Goal: Use online tool/utility: Use online tool/utility

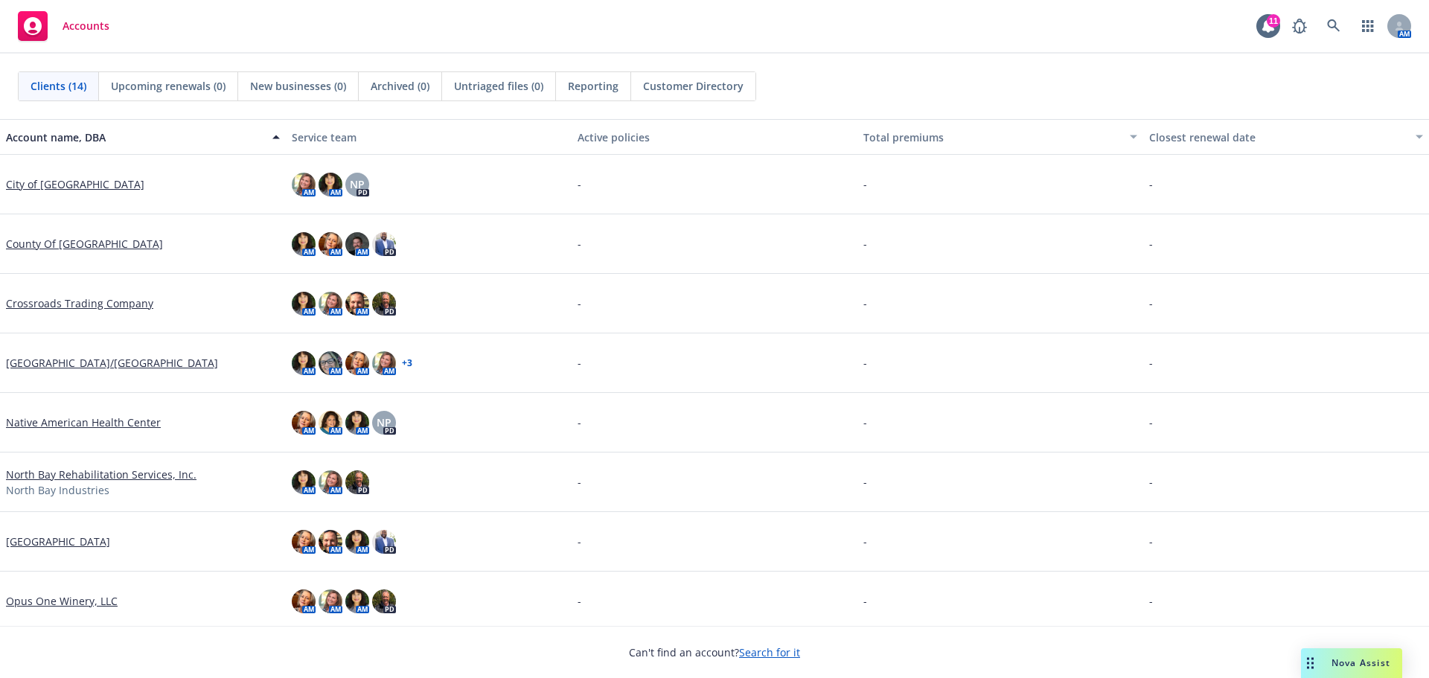
click at [1337, 655] on div "Nova Assist" at bounding box center [1351, 663] width 101 height 30
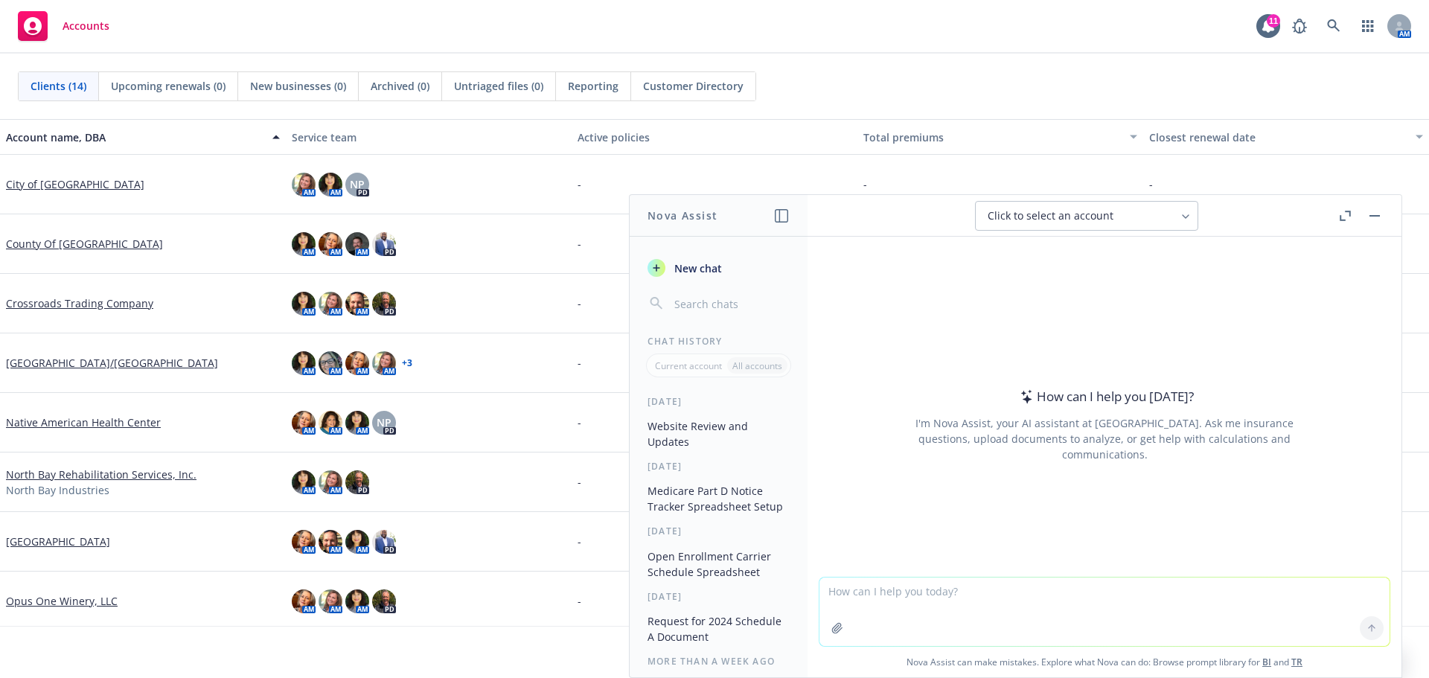
click at [871, 588] on textarea at bounding box center [1104, 611] width 570 height 68
click at [946, 591] on textarea "Please revise in a concis" at bounding box center [1104, 611] width 570 height 70
paste textarea "Since your team has already received the Schedule A from The Standard, when wil…"
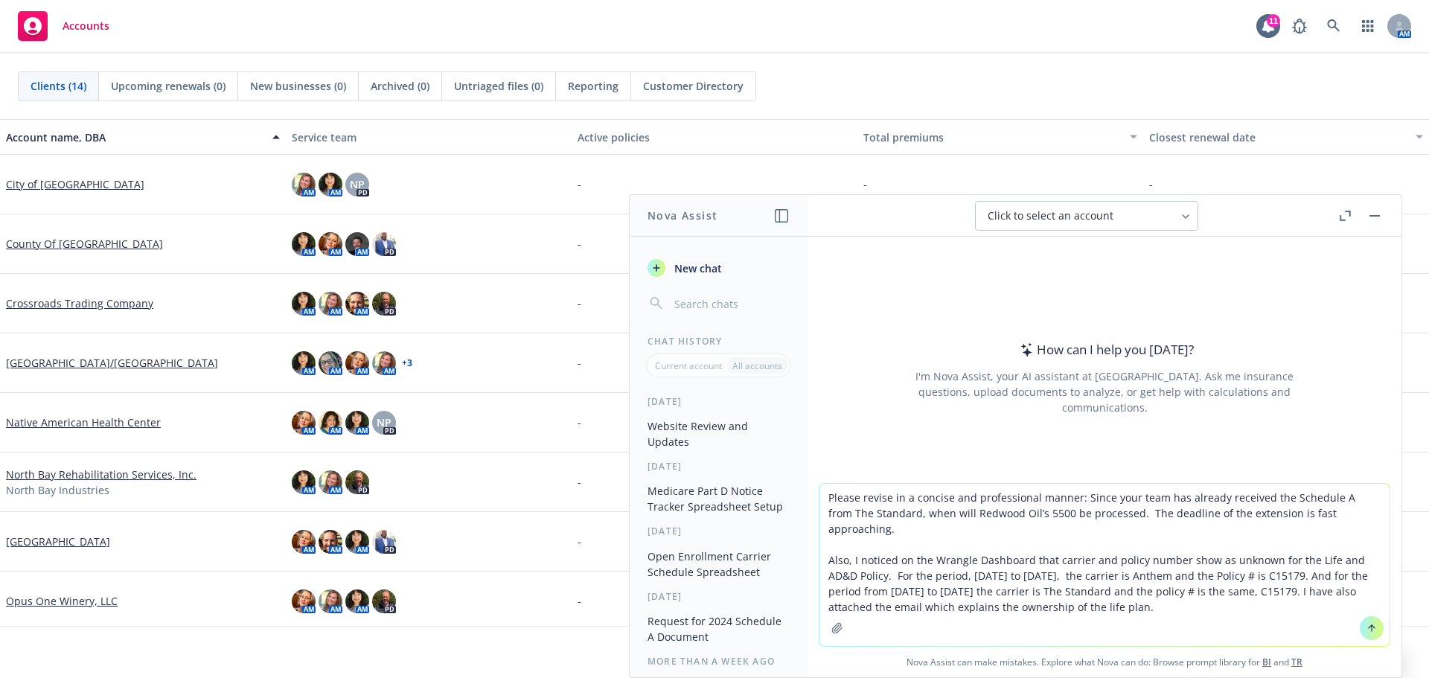
type textarea "Please revise in a concise and professional manner: Since your team has already…"
click at [1360, 628] on button at bounding box center [1372, 628] width 24 height 24
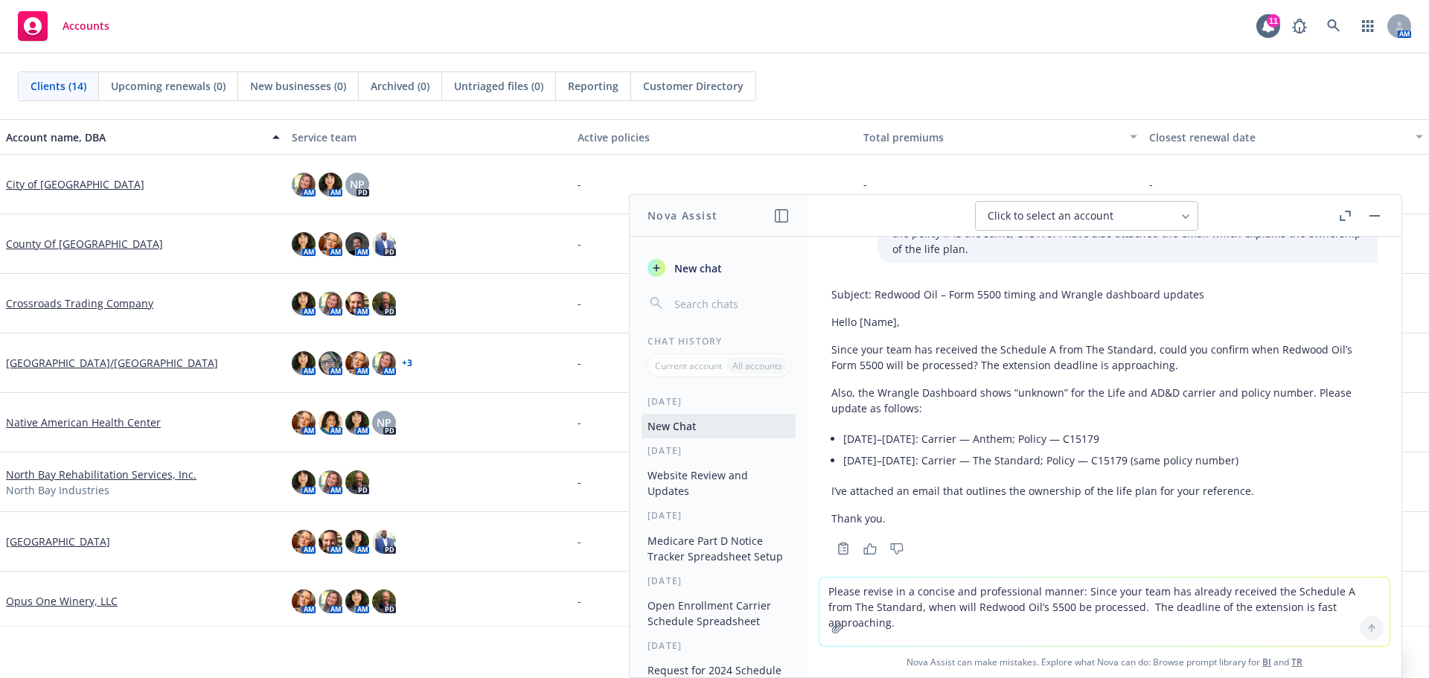
scroll to position [153, 0]
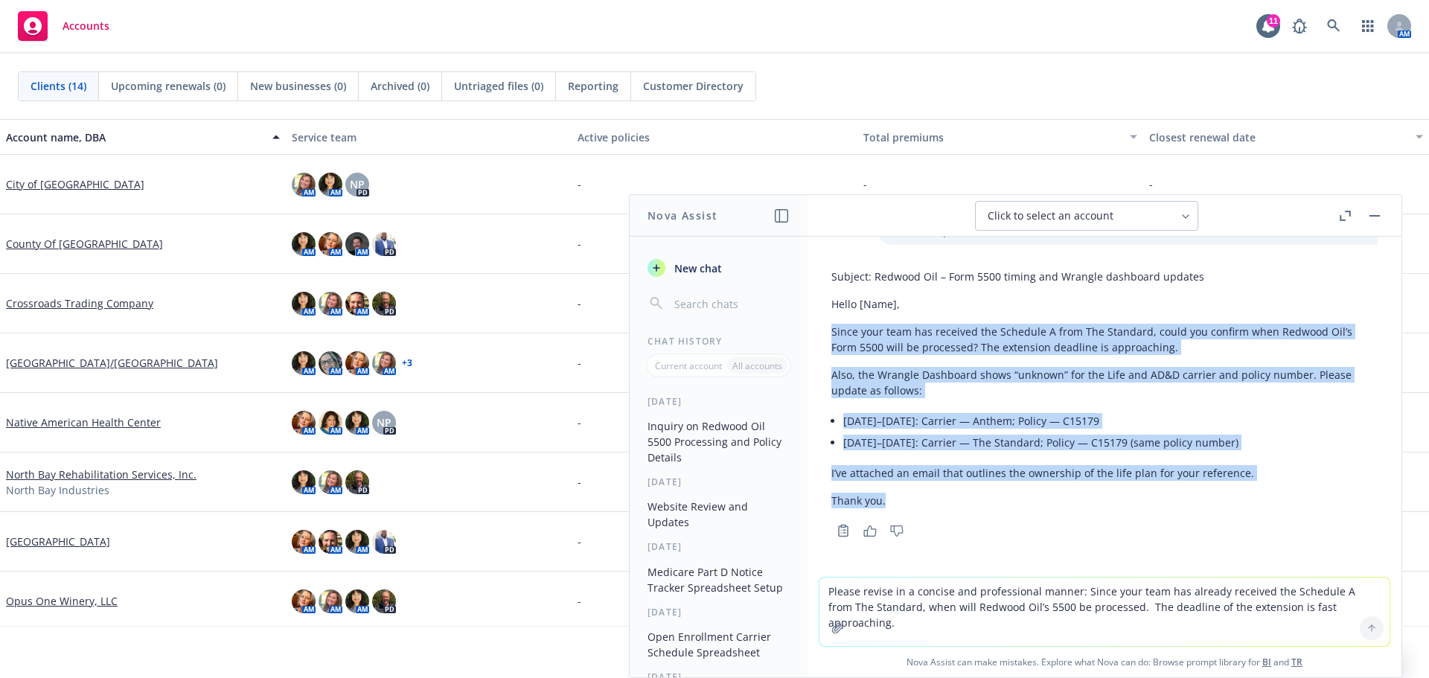
drag, startPoint x: 832, startPoint y: 330, endPoint x: 1258, endPoint y: 490, distance: 454.5
click at [1258, 490] on div "Subject: Redwood Oil – Form 5500 timing and Wrangle dashboard updates Hello [Na…" at bounding box center [1104, 389] width 546 height 252
copy div "Since your team has received the Schedule A from The Standard, could you confir…"
